Goal: Use online tool/utility: Utilize a website feature to perform a specific function

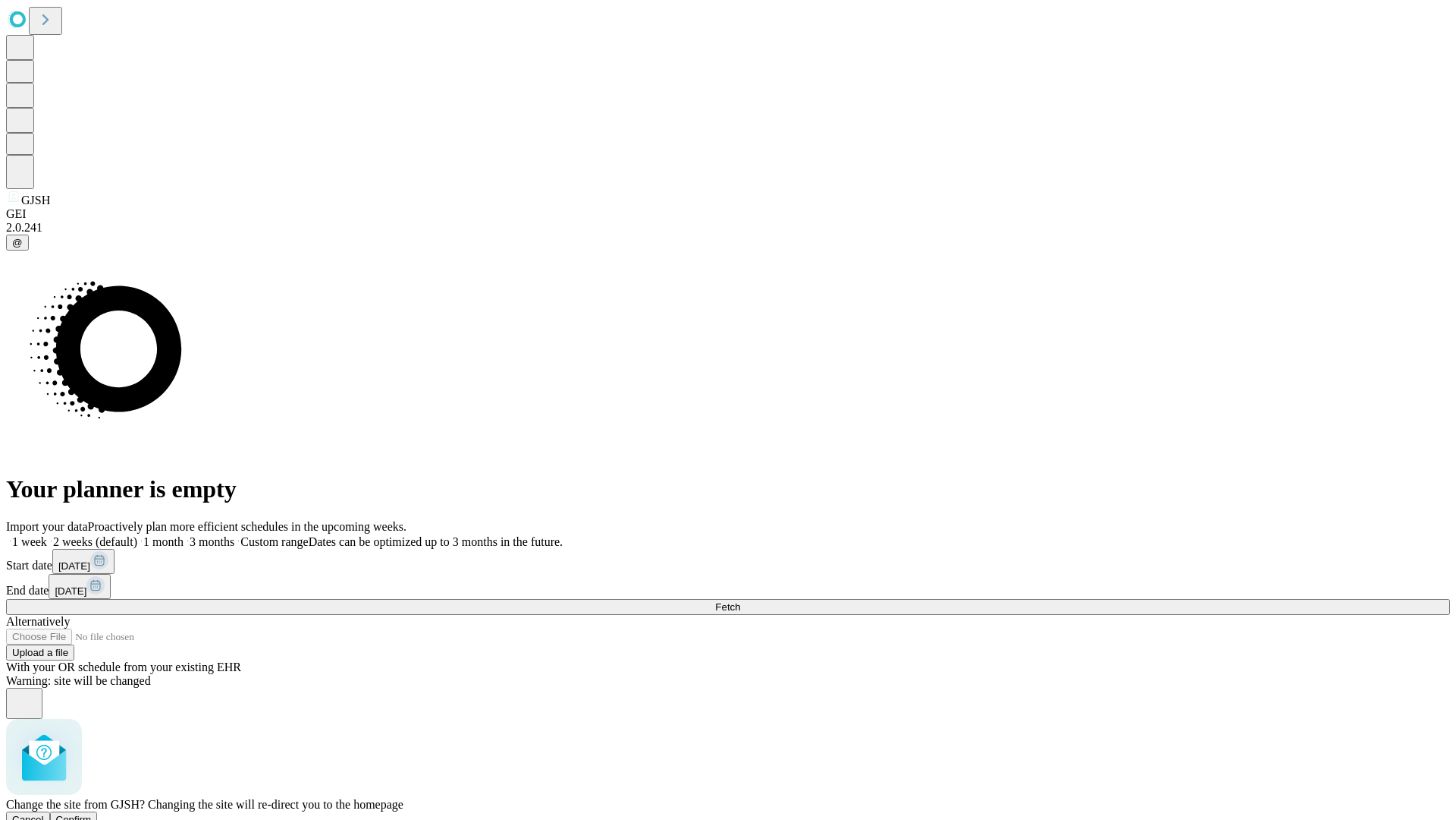
click at [92, 813] on span "Confirm" at bounding box center [74, 819] width 35 height 12
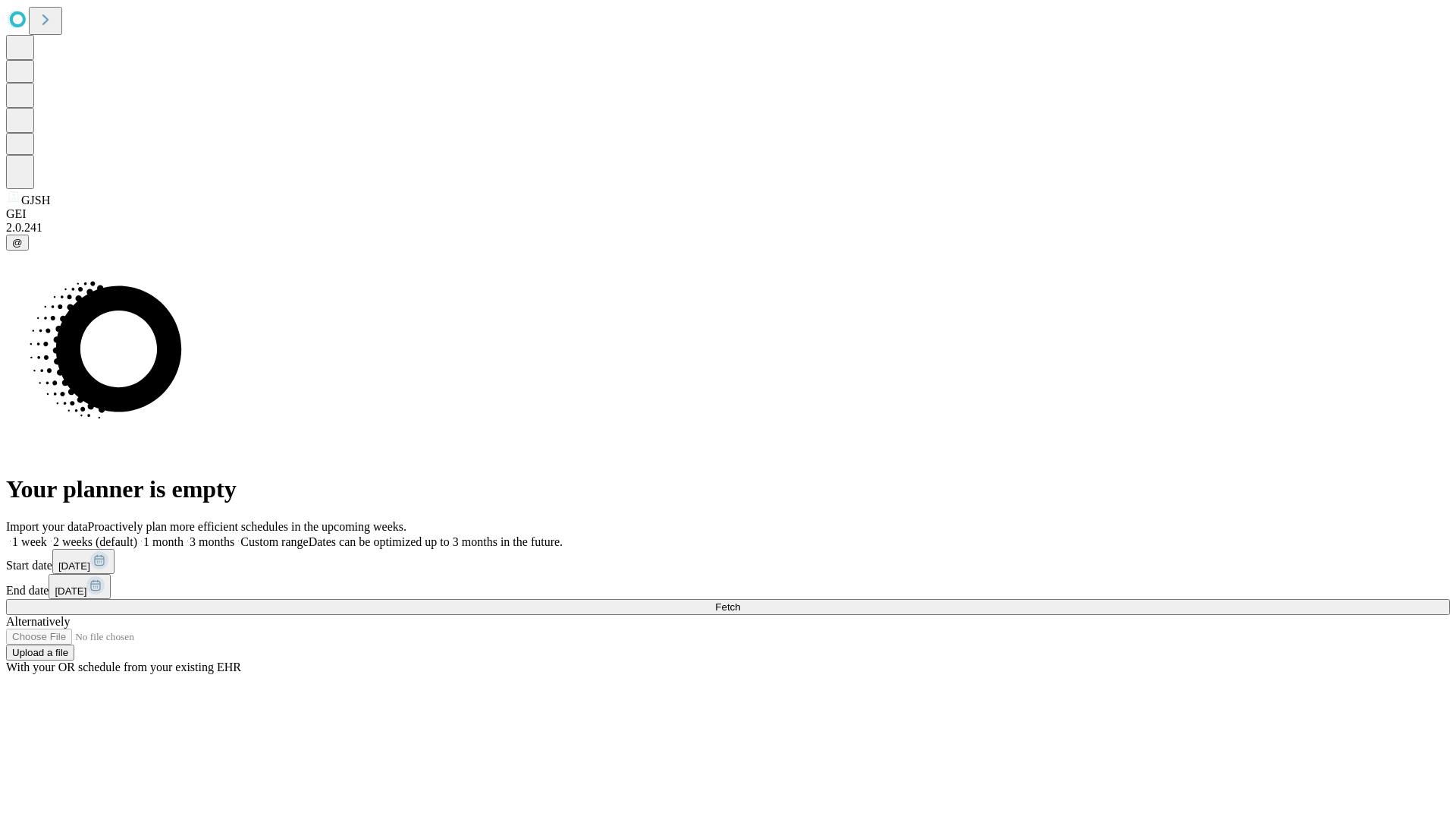
click at [137, 535] on label "2 weeks (default)" at bounding box center [92, 541] width 90 height 13
click at [741, 601] on span "Fetch" at bounding box center [728, 607] width 25 height 12
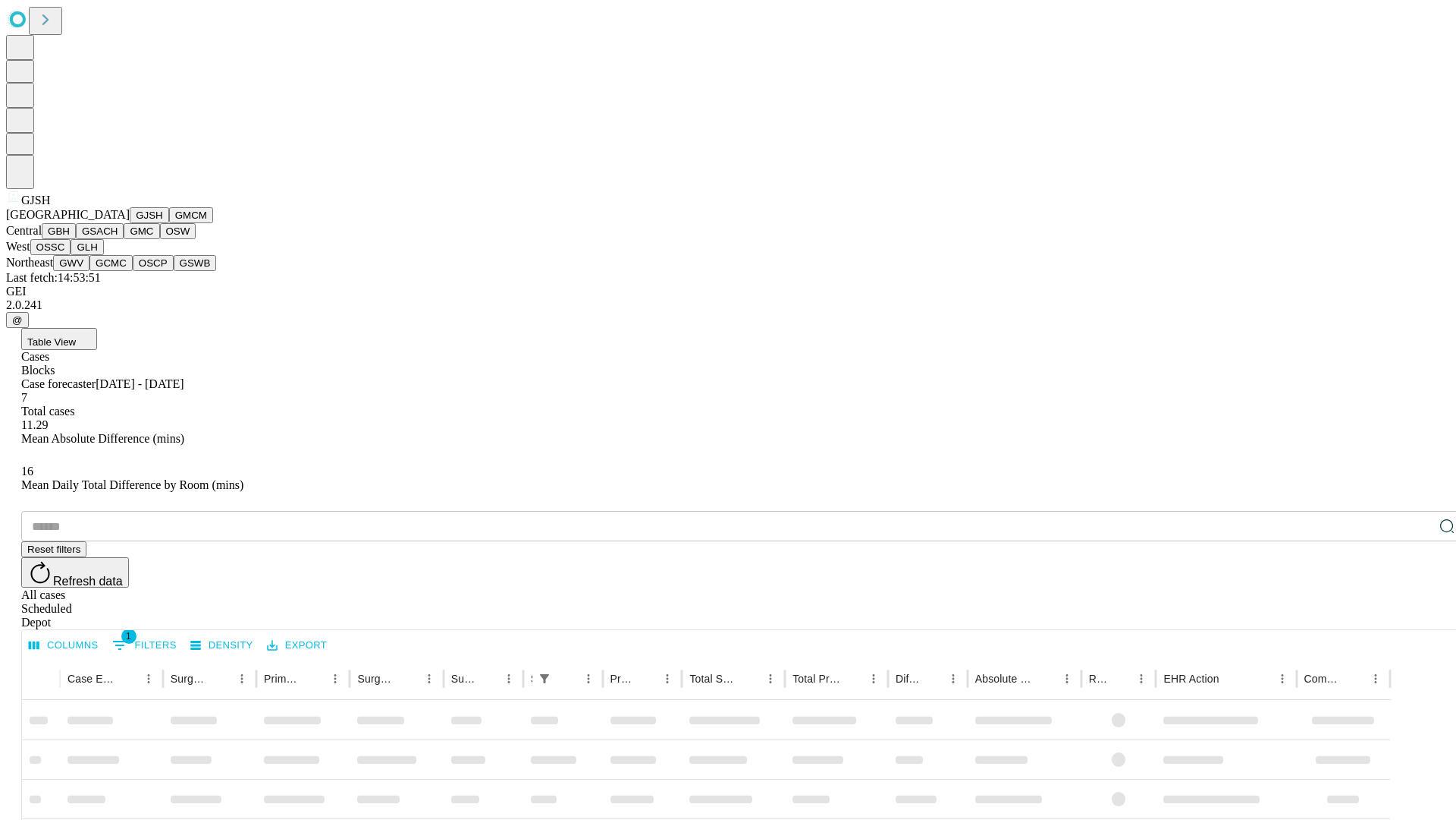
click at [169, 223] on button "GMCM" at bounding box center [191, 215] width 44 height 16
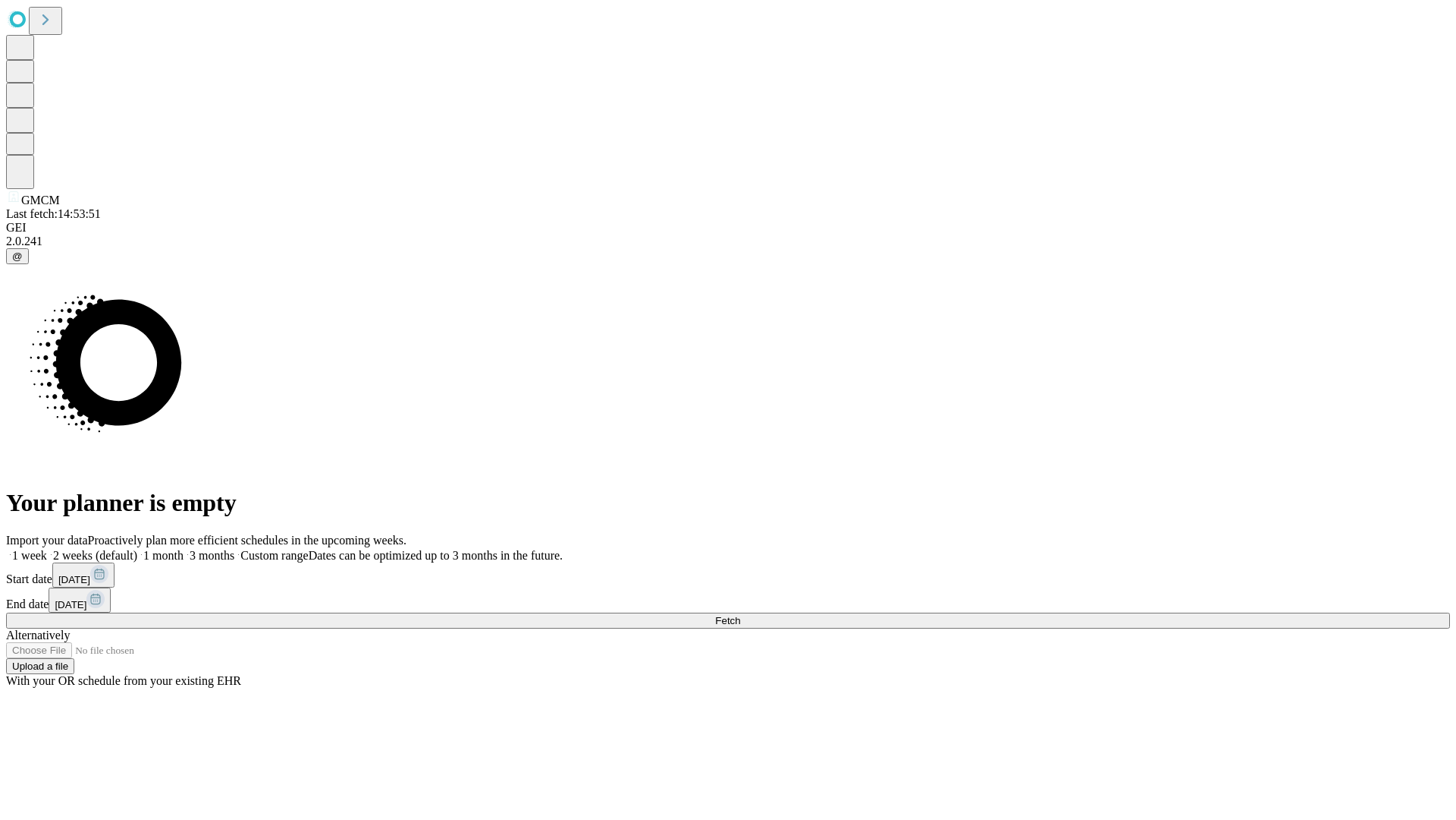
click at [137, 549] on label "2 weeks (default)" at bounding box center [92, 555] width 90 height 13
click at [741, 615] on span "Fetch" at bounding box center [728, 621] width 25 height 12
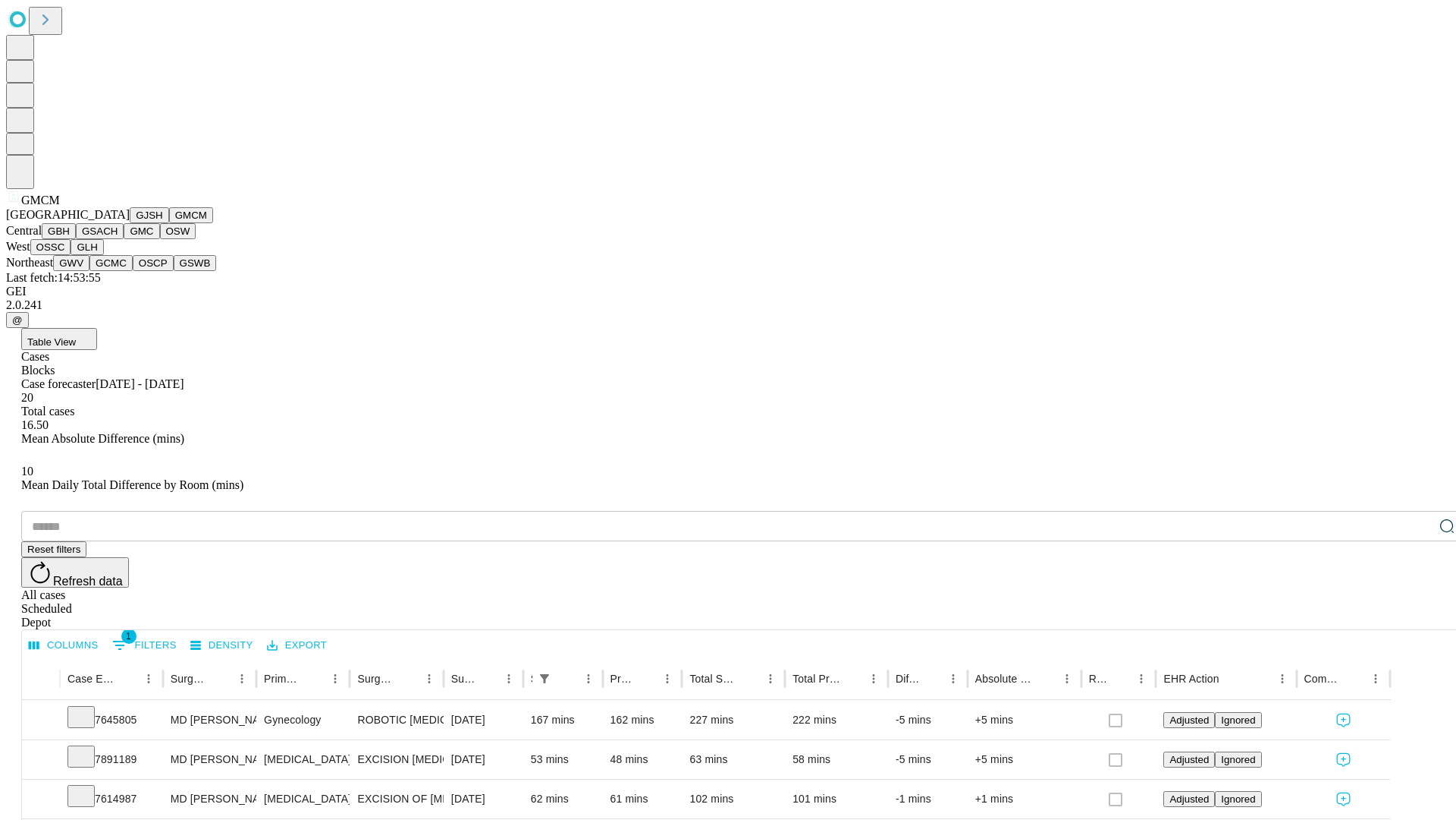
click at [76, 239] on button "GBH" at bounding box center [59, 231] width 34 height 16
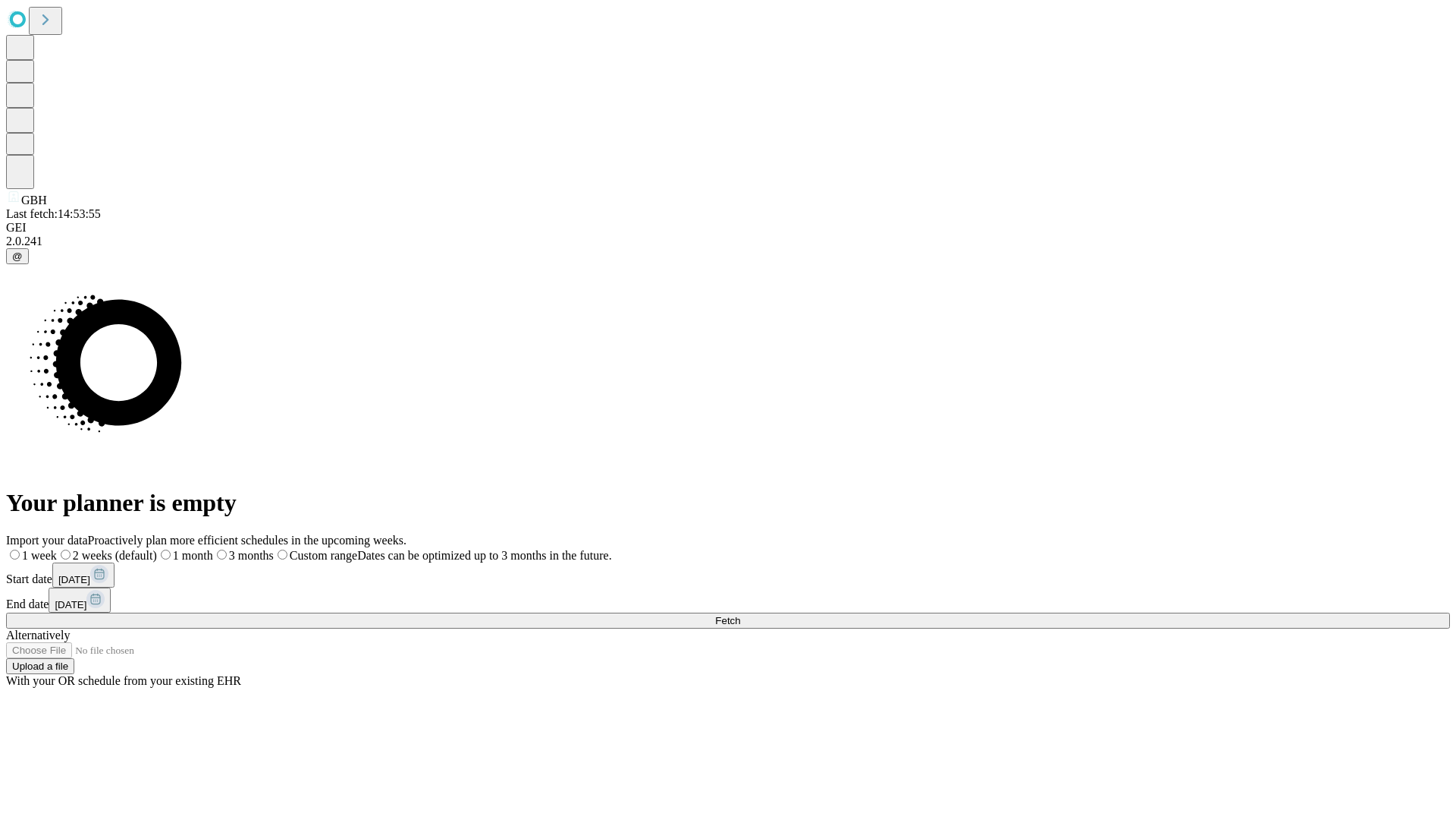
click at [157, 549] on label "2 weeks (default)" at bounding box center [107, 555] width 100 height 13
click at [741, 615] on span "Fetch" at bounding box center [728, 621] width 25 height 12
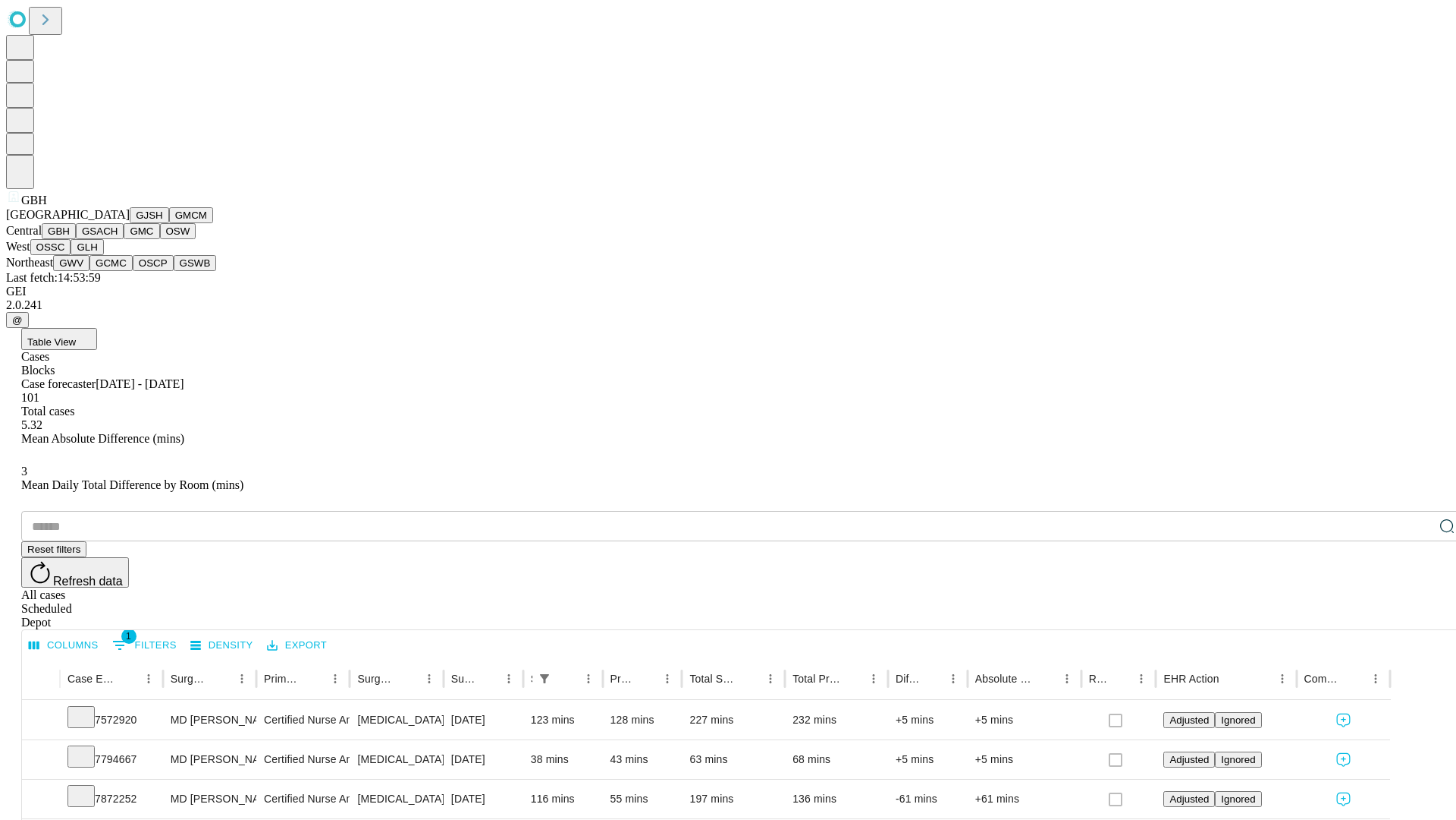
click at [118, 239] on button "GSACH" at bounding box center [99, 231] width 48 height 16
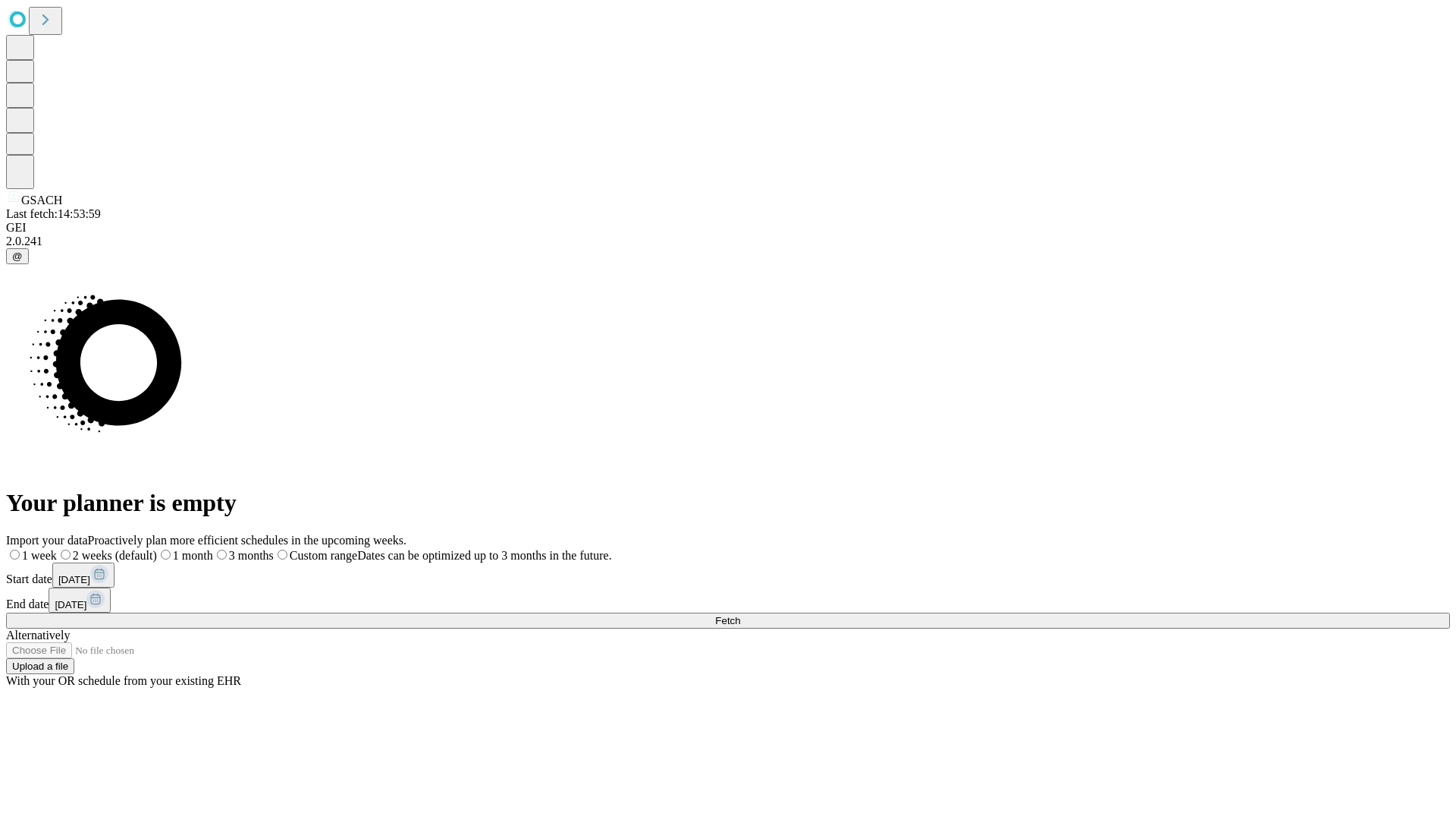
click at [741, 615] on span "Fetch" at bounding box center [728, 621] width 25 height 12
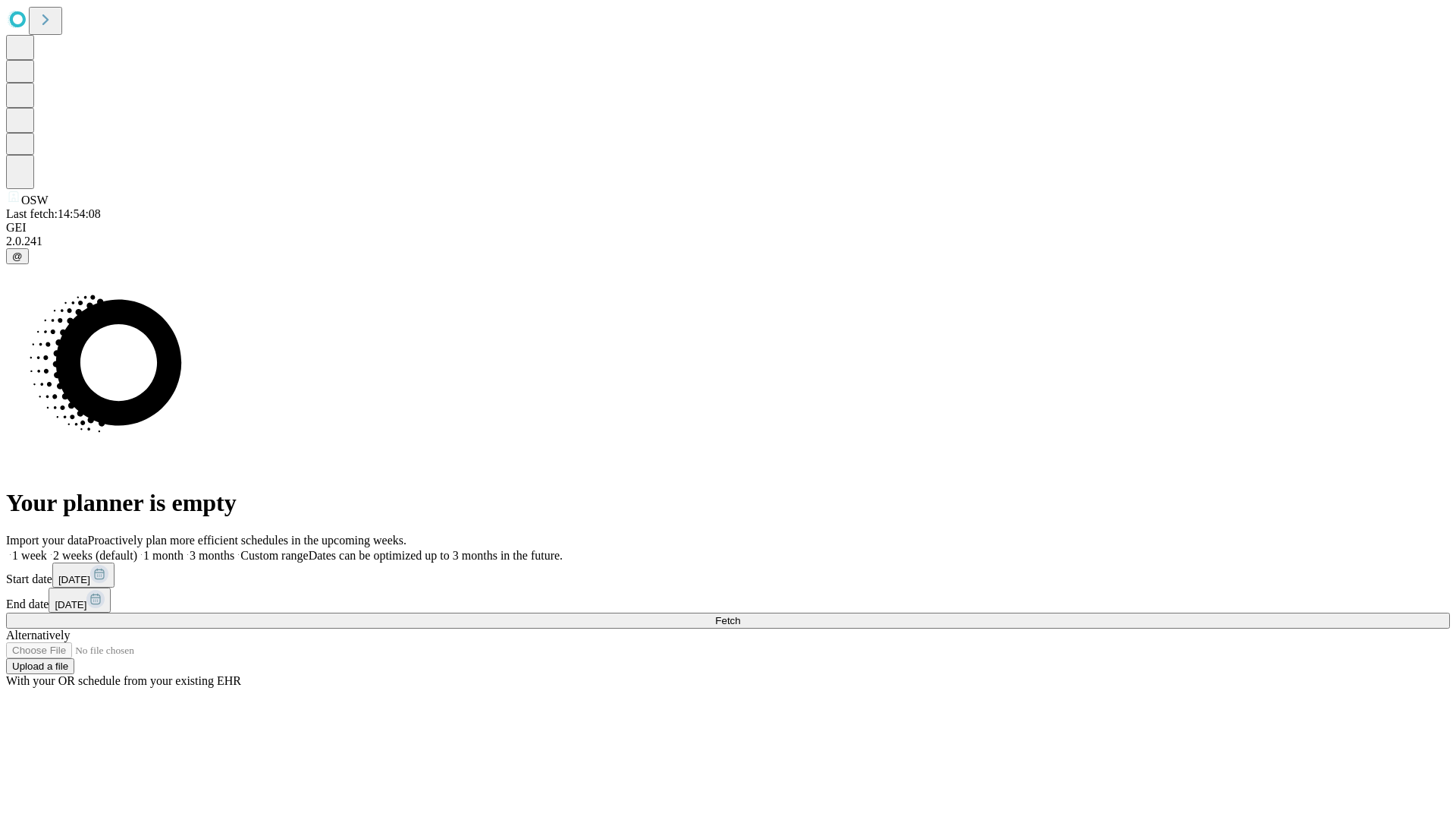
click at [741, 615] on span "Fetch" at bounding box center [728, 621] width 25 height 12
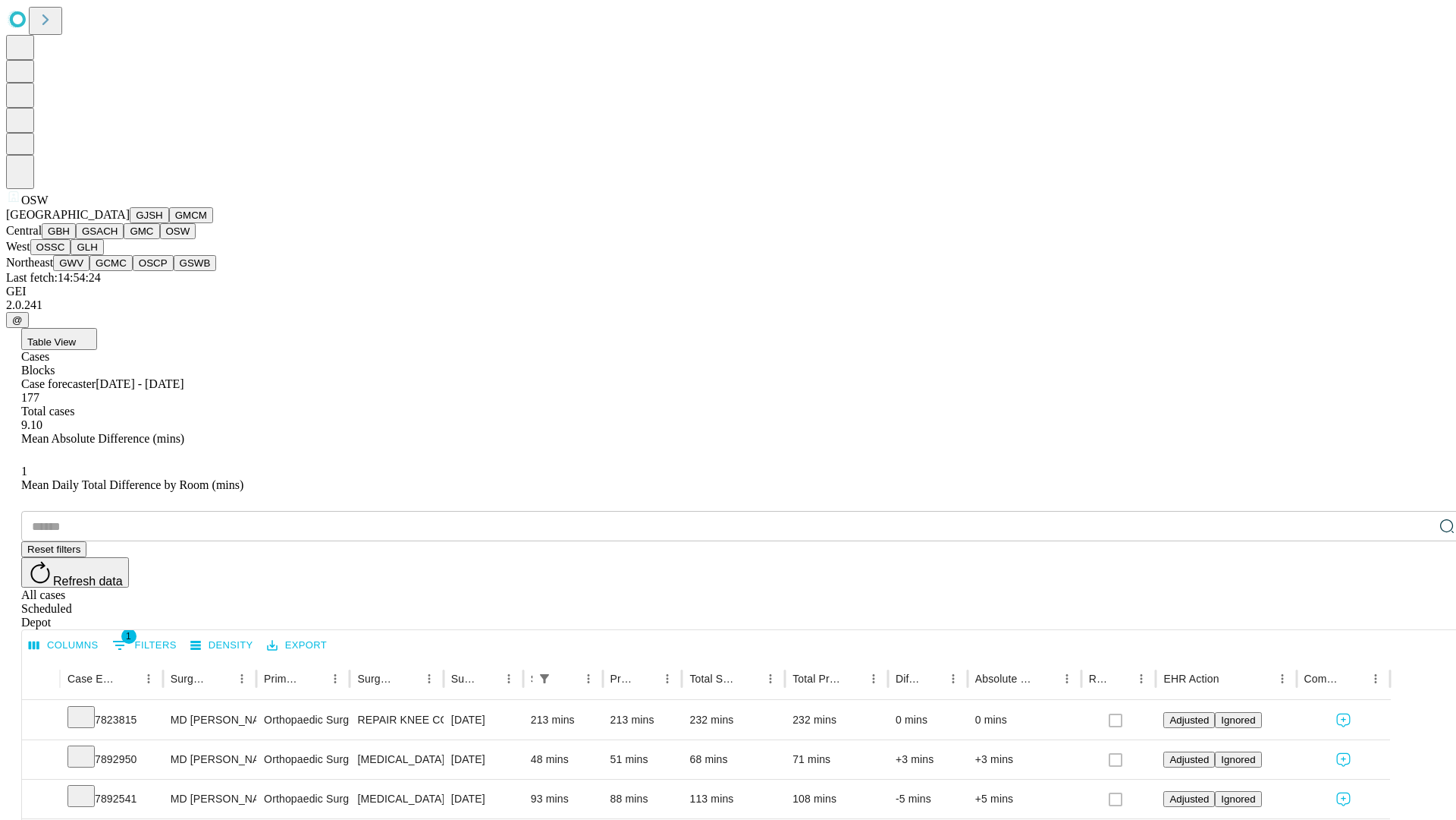
click at [71, 255] on button "OSSC" at bounding box center [50, 247] width 41 height 16
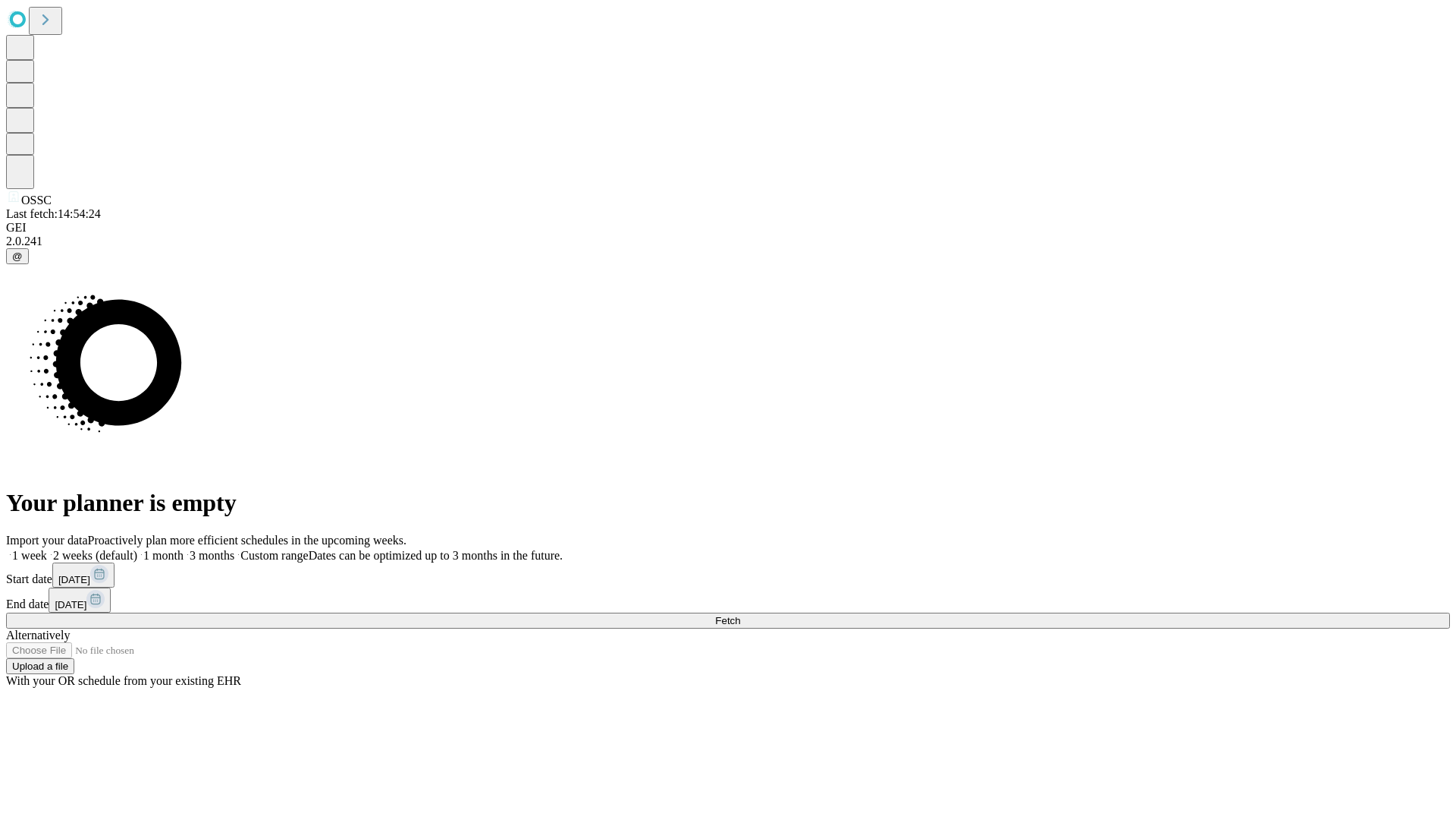
click at [137, 549] on label "2 weeks (default)" at bounding box center [92, 555] width 90 height 13
click at [741, 615] on span "Fetch" at bounding box center [728, 621] width 25 height 12
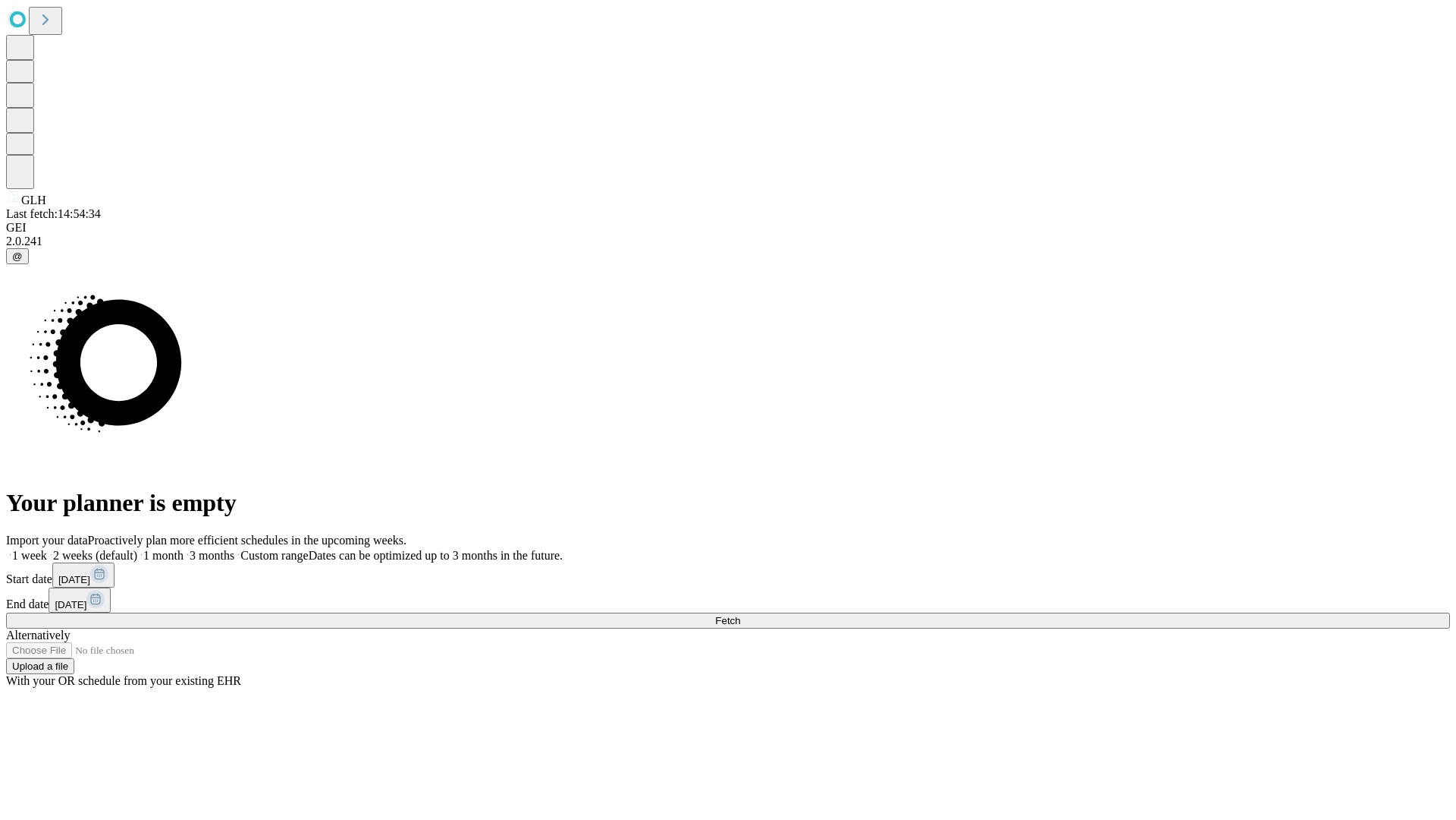
click at [137, 549] on label "2 weeks (default)" at bounding box center [92, 555] width 90 height 13
click at [741, 615] on span "Fetch" at bounding box center [728, 621] width 25 height 12
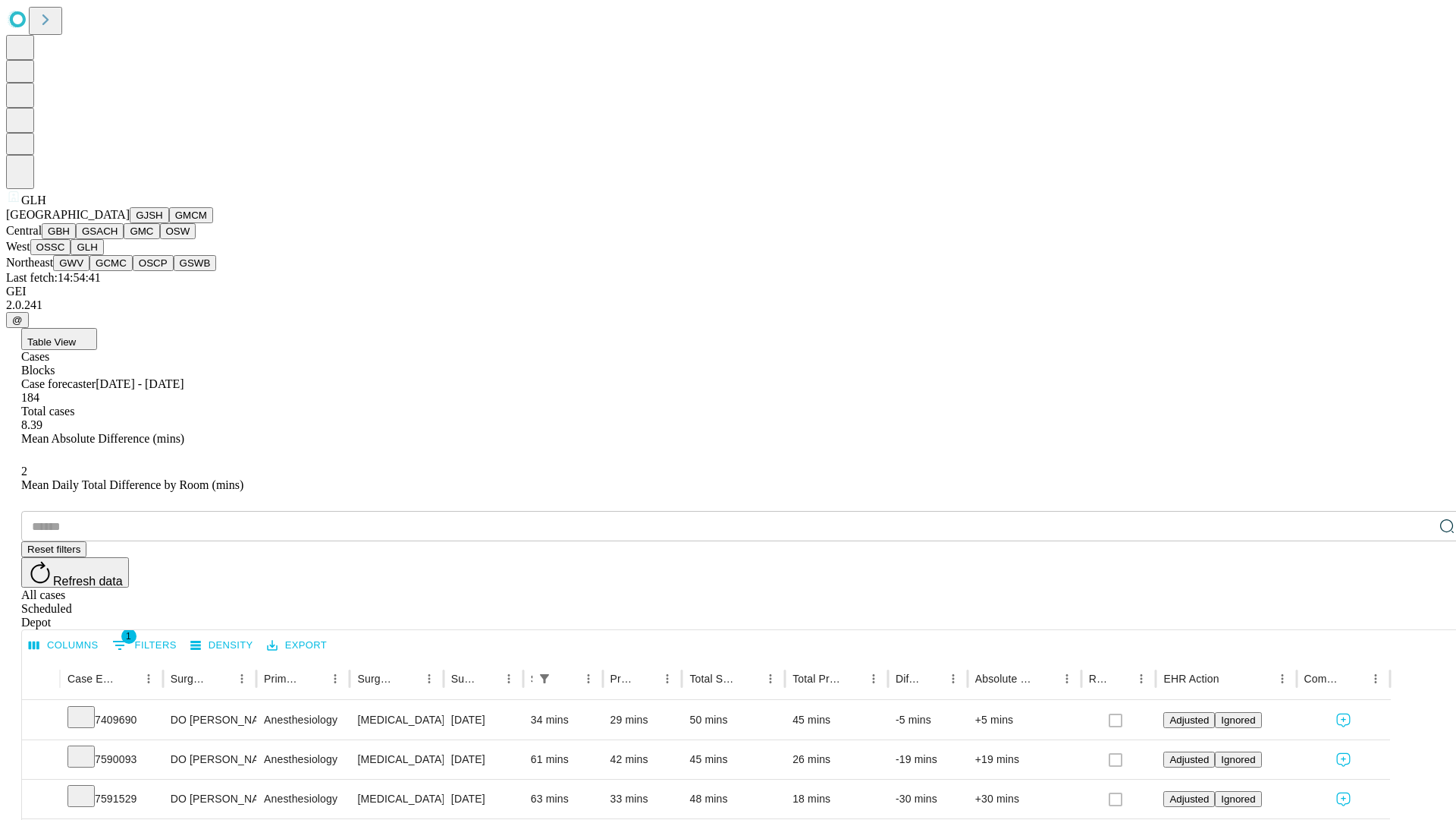
click at [90, 271] on button "GWV" at bounding box center [71, 263] width 36 height 16
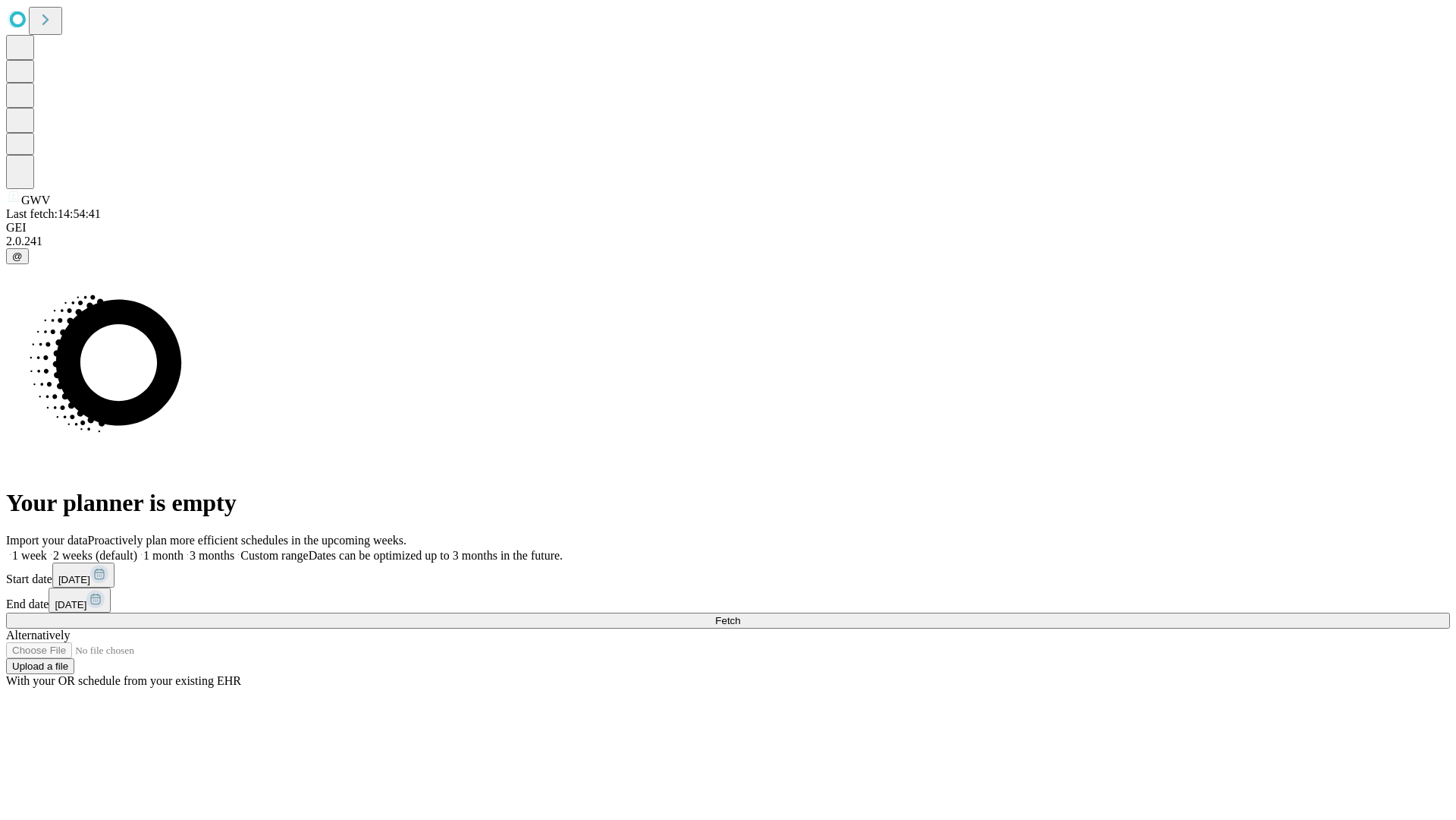
click at [137, 549] on label "2 weeks (default)" at bounding box center [92, 555] width 90 height 13
click at [741, 615] on span "Fetch" at bounding box center [728, 621] width 25 height 12
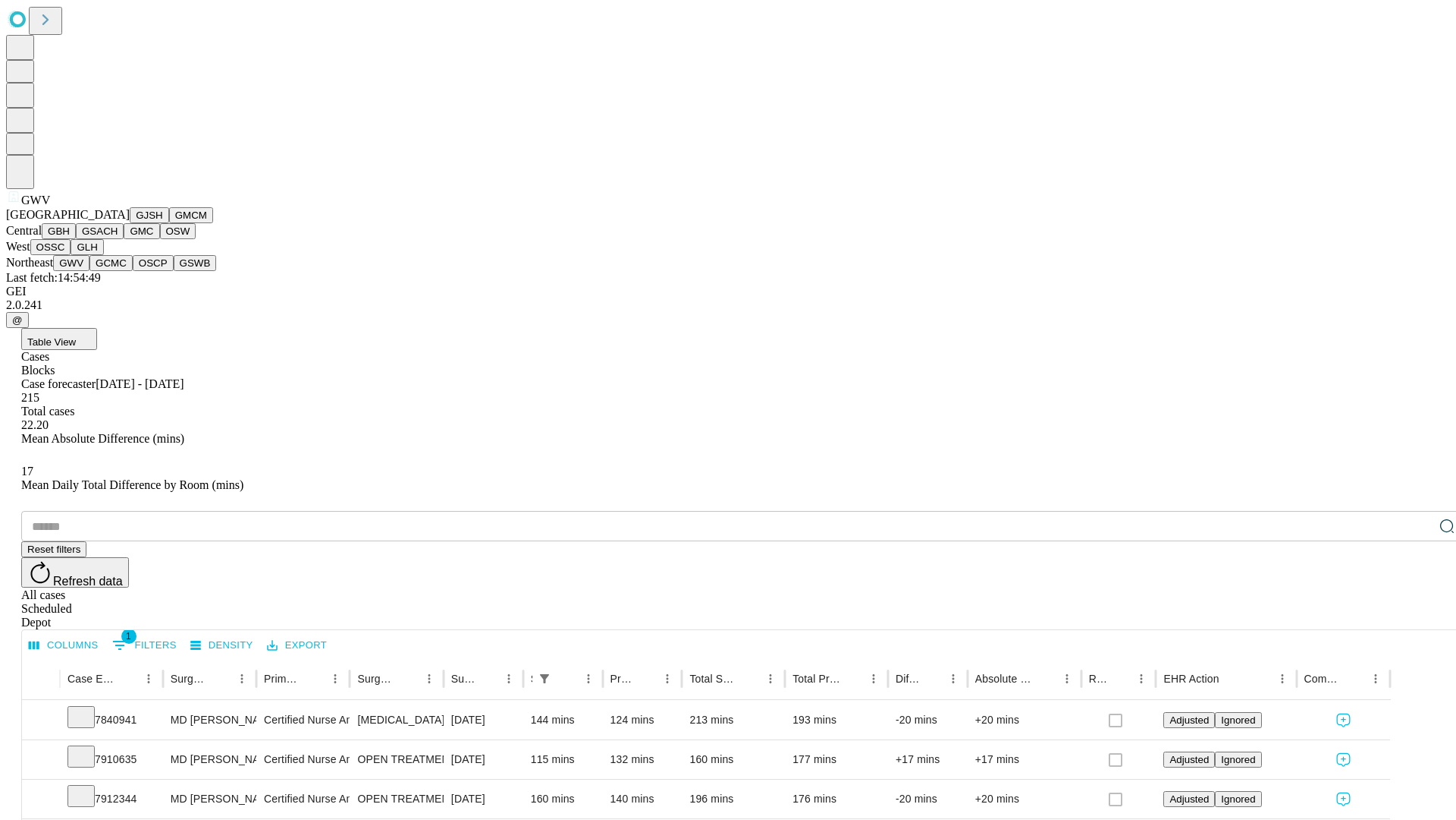
click at [118, 271] on button "GCMC" at bounding box center [111, 263] width 43 height 16
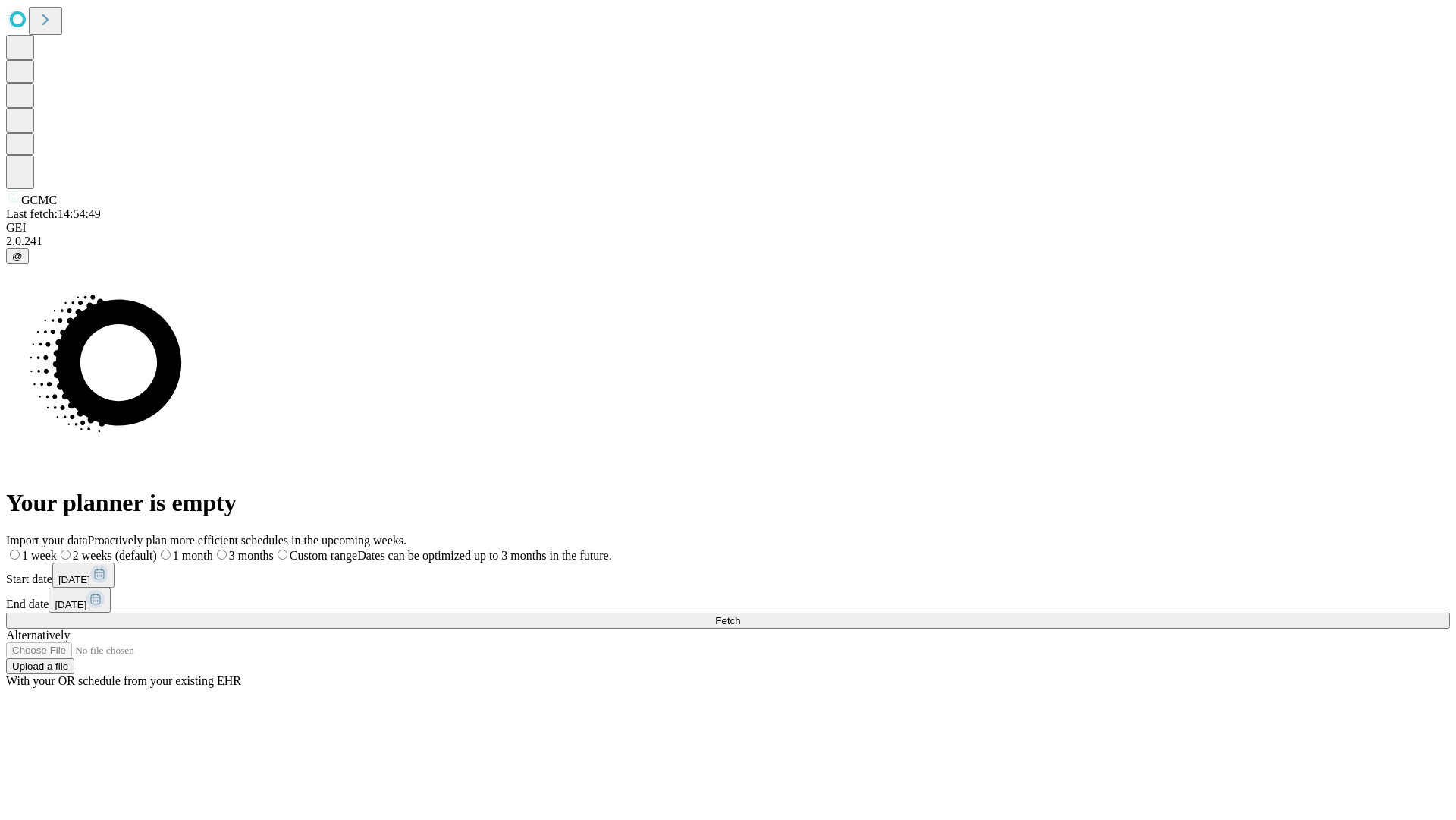
click at [157, 549] on label "2 weeks (default)" at bounding box center [107, 555] width 100 height 13
click at [741, 615] on span "Fetch" at bounding box center [728, 621] width 25 height 12
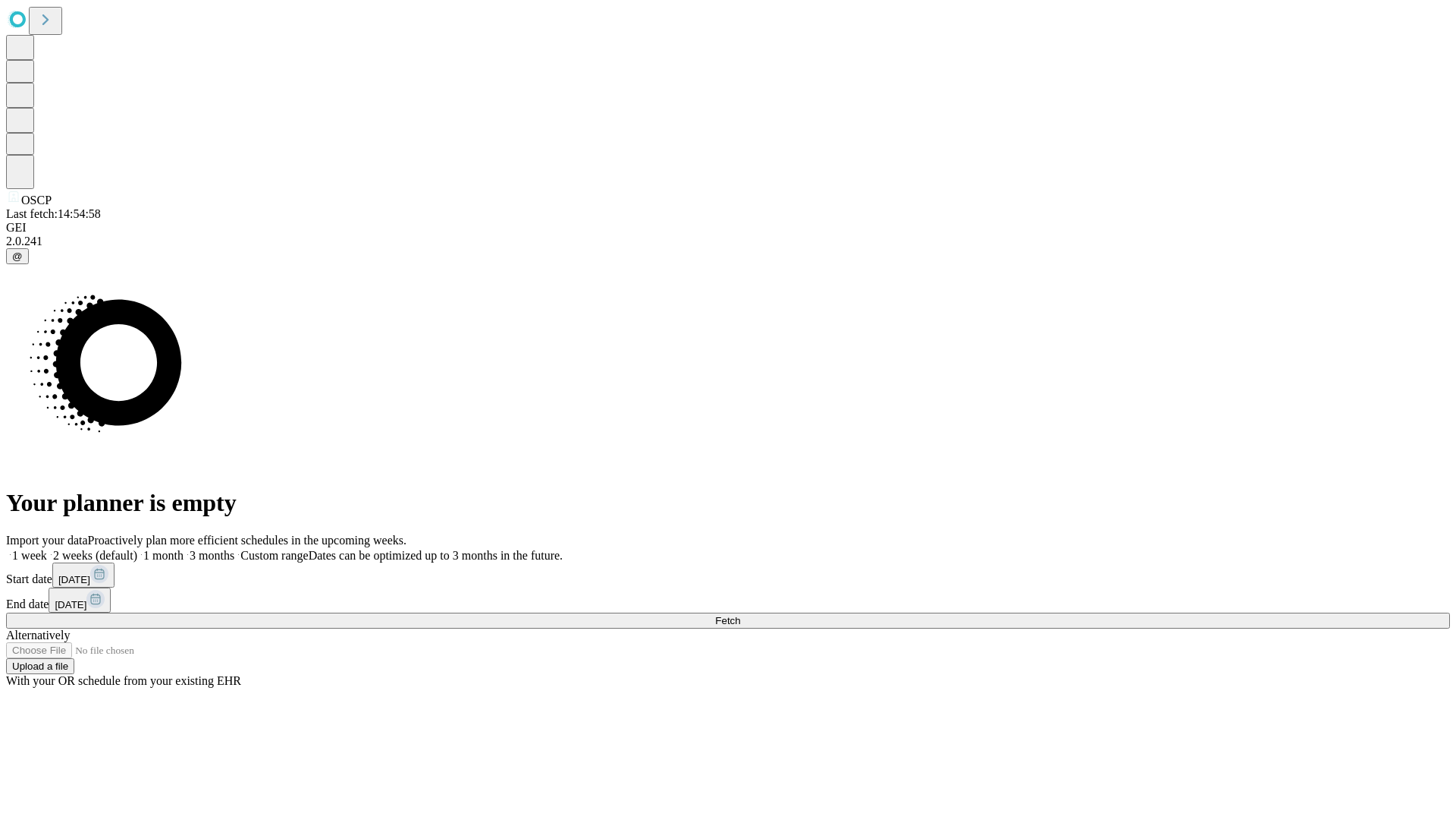
click at [741, 615] on span "Fetch" at bounding box center [728, 621] width 25 height 12
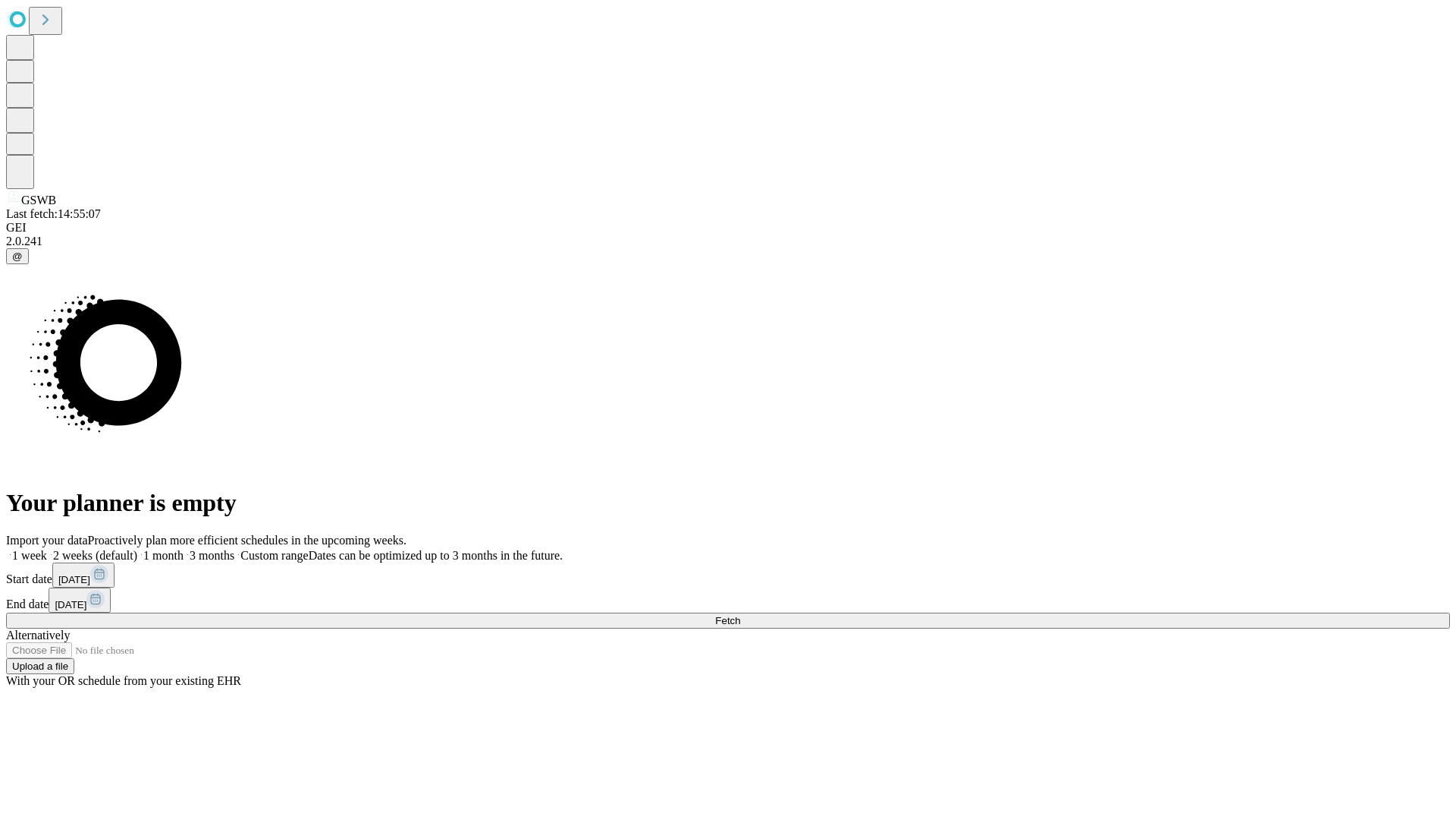
click at [137, 549] on label "2 weeks (default)" at bounding box center [92, 555] width 90 height 13
click at [741, 615] on span "Fetch" at bounding box center [728, 621] width 25 height 12
